Goal: Complete application form

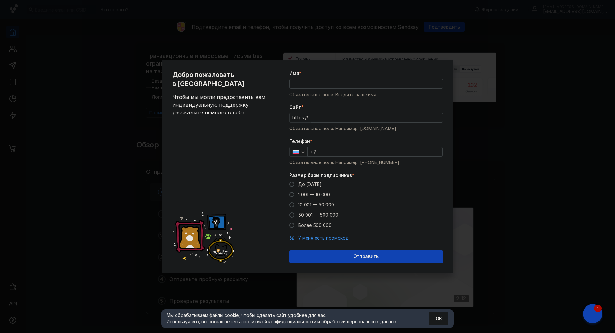
click at [328, 84] on input "Имя *" at bounding box center [366, 83] width 153 height 9
click at [519, 147] on div "Добро пожаловать в Sendsay Чтобы мы могли предоставить вам индивидуальную подде…" at bounding box center [307, 166] width 615 height 333
click at [310, 82] on input "Имя *" at bounding box center [366, 83] width 153 height 9
type input "[PERSON_NAME]"
click at [326, 119] on input "Cайт *" at bounding box center [377, 117] width 131 height 9
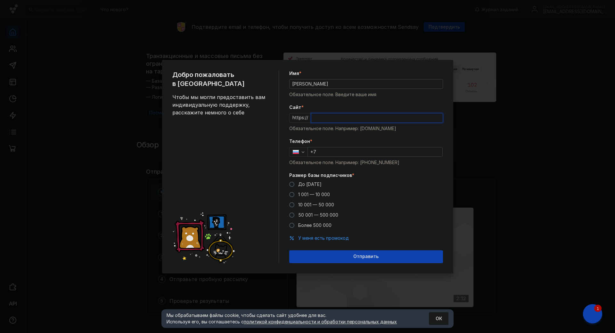
paste input "[DOMAIN_NAME][URL]"
type input "[DOMAIN_NAME][URL]"
click at [324, 152] on input "+7" at bounding box center [375, 151] width 135 height 9
type input "[PHONE_NUMBER]"
click at [296, 183] on label "До [DATE]" at bounding box center [305, 184] width 32 height 6
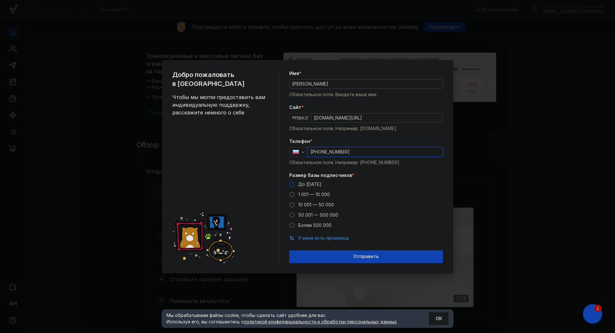
click at [0, 0] on input "До [DATE]" at bounding box center [0, 0] width 0 height 0
click at [363, 255] on span "Отправить" at bounding box center [366, 256] width 25 height 5
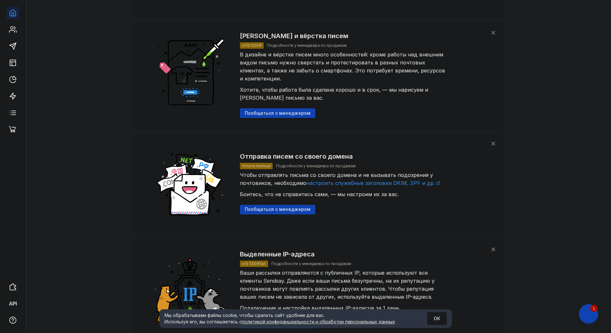
scroll to position [737, 0]
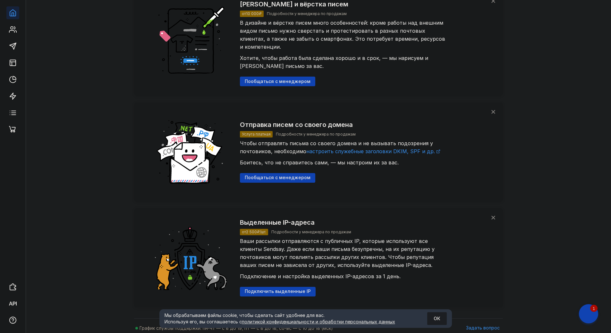
click at [436, 320] on button "ОК" at bounding box center [437, 318] width 20 height 13
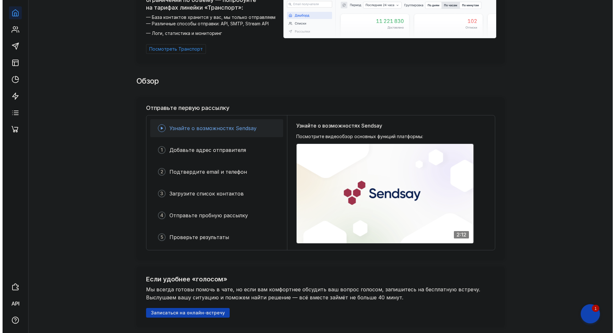
scroll to position [0, 0]
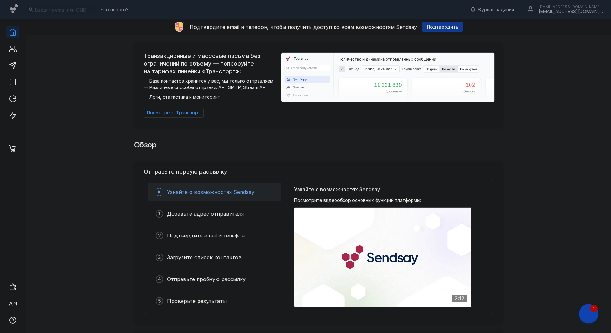
click at [442, 25] on span "Подтвердить" at bounding box center [442, 26] width 31 height 5
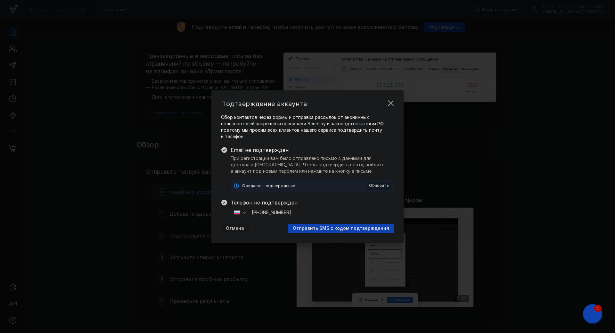
click at [384, 184] on span "Обновить" at bounding box center [379, 185] width 20 height 4
